Goal: Task Accomplishment & Management: Use online tool/utility

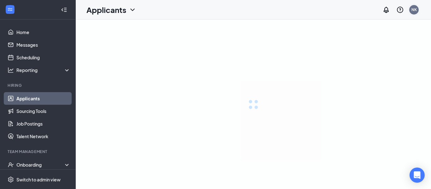
drag, startPoint x: 407, startPoint y: 9, endPoint x: 413, endPoint y: 9, distance: 6.3
click at [408, 9] on div "NK" at bounding box center [413, 9] width 13 height 13
click at [413, 9] on div "NK" at bounding box center [413, 9] width 5 height 5
click at [412, 11] on div "NK" at bounding box center [413, 9] width 5 height 5
click at [416, 8] on div "NK" at bounding box center [413, 9] width 9 height 9
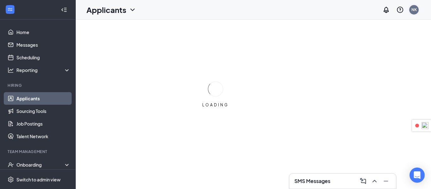
click at [413, 14] on div "NK" at bounding box center [413, 9] width 9 height 9
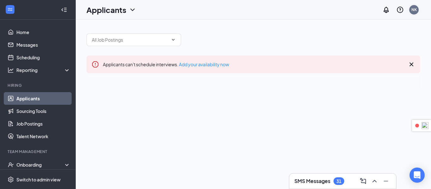
click at [410, 12] on div "NK" at bounding box center [413, 9] width 9 height 9
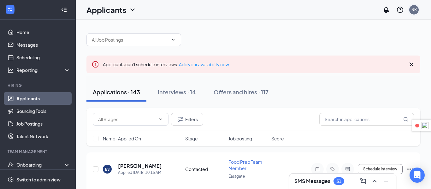
click at [411, 9] on div "NK" at bounding box center [413, 9] width 5 height 5
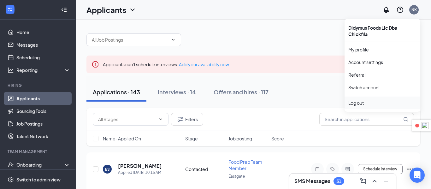
click at [365, 102] on div "Log out" at bounding box center [382, 103] width 68 height 6
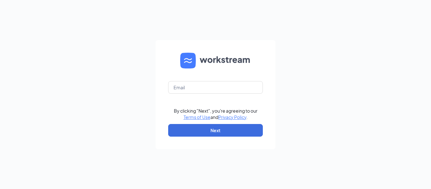
click at [224, 96] on form "By clicking "Next", you're agreeing to our Terms of Use and Privacy Policy . Ne…" at bounding box center [215, 94] width 120 height 109
click at [228, 87] on input "text" at bounding box center [215, 87] width 95 height 13
paste input "[EMAIL_ADDRESS][DOMAIN_NAME]"
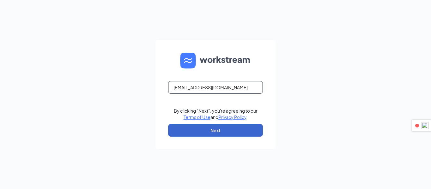
type input "[EMAIL_ADDRESS][DOMAIN_NAME]"
click at [239, 134] on button "Next" at bounding box center [215, 130] width 95 height 13
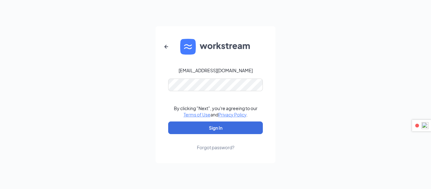
click at [242, 93] on form "[EMAIL_ADDRESS][DOMAIN_NAME] By clicking "Next", you're agreeing to our Terms o…" at bounding box center [215, 94] width 120 height 137
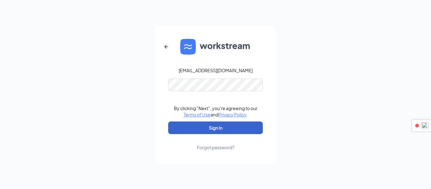
click at [180, 126] on button "Sign In" at bounding box center [215, 127] width 95 height 13
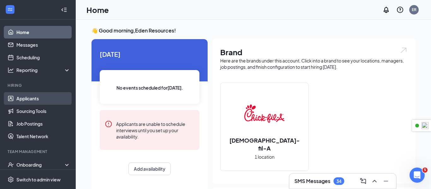
click at [37, 95] on link "Applicants" at bounding box center [43, 98] width 54 height 13
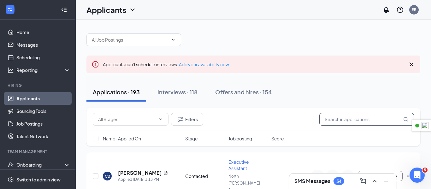
click at [331, 122] on input "text" at bounding box center [366, 119] width 95 height 13
paste input "Wisdom [PERSON_NAME]"
click at [325, 120] on input "Wisdom [PERSON_NAME]" at bounding box center [366, 119] width 95 height 13
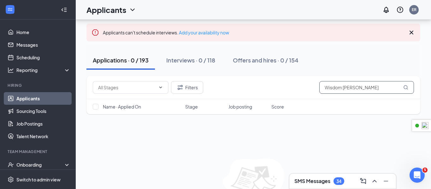
scroll to position [52, 0]
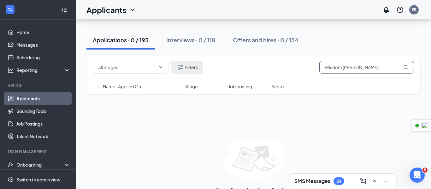
type input "Wisdom [PERSON_NAME]"
click at [190, 64] on button "Filters" at bounding box center [187, 67] width 32 height 13
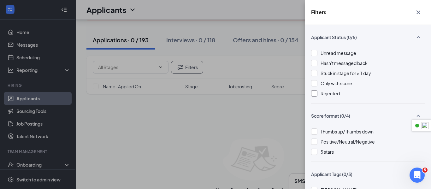
click at [316, 94] on div at bounding box center [314, 93] width 6 height 6
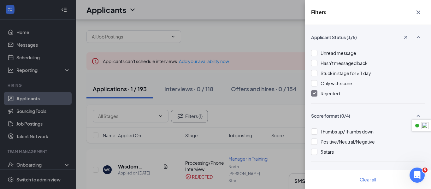
scroll to position [20, 0]
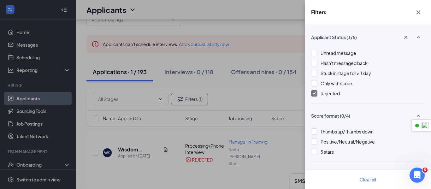
click at [415, 16] on button "button" at bounding box center [418, 12] width 13 height 12
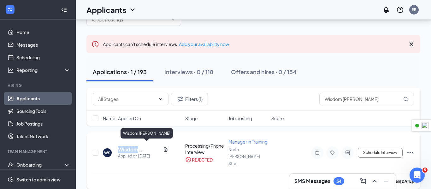
drag, startPoint x: 117, startPoint y: 144, endPoint x: 154, endPoint y: 143, distance: 37.2
click at [154, 146] on div "WS Wisdom [PERSON_NAME] Applied on [DATE]" at bounding box center [142, 152] width 79 height 13
copy h5 "Wisdom [PERSON_NAME]"
